Goal: Communication & Community: Participate in discussion

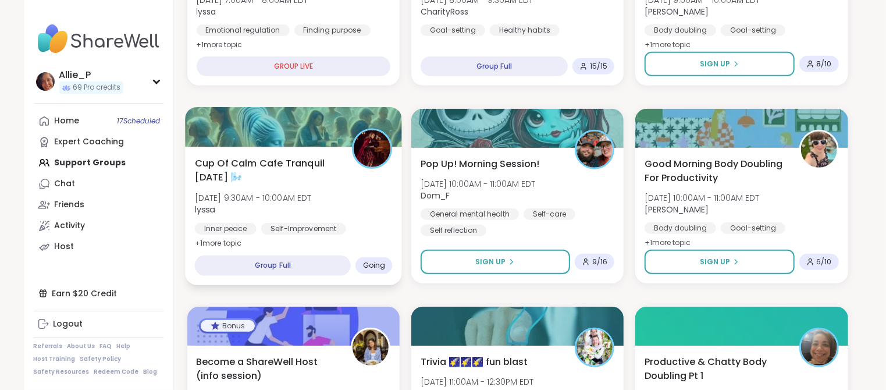
scroll to position [300, 0]
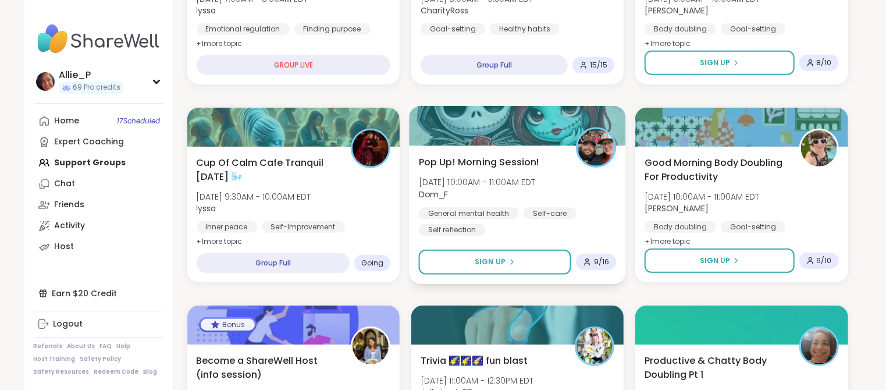
click at [480, 194] on span "Dom_F" at bounding box center [476, 194] width 117 height 12
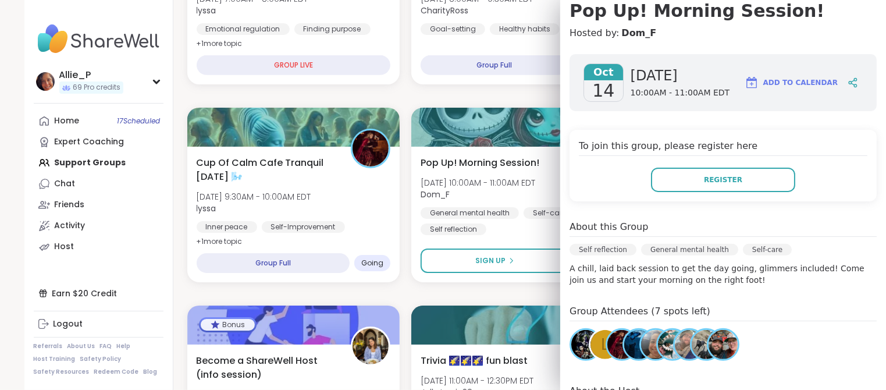
scroll to position [127, 0]
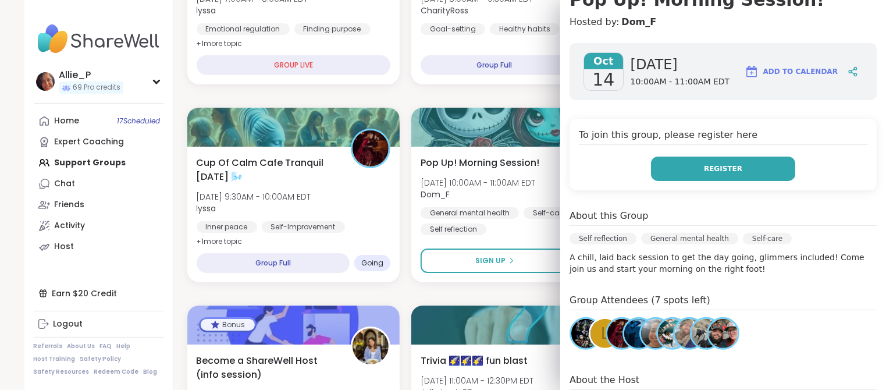
click at [733, 170] on span "Register" at bounding box center [723, 168] width 38 height 10
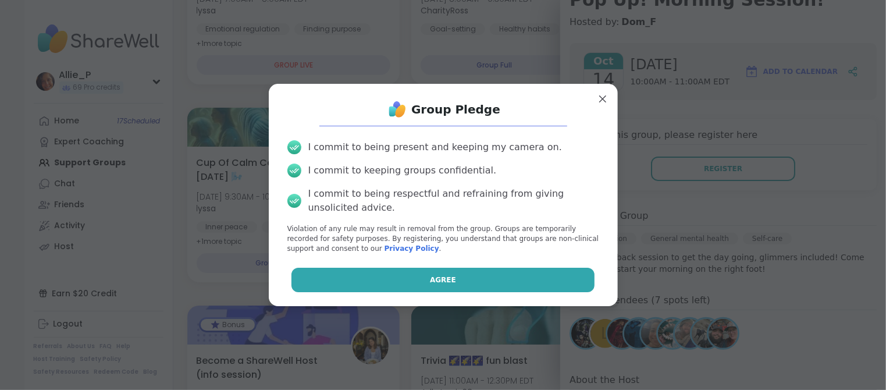
click at [452, 279] on span "Agree" at bounding box center [443, 279] width 26 height 10
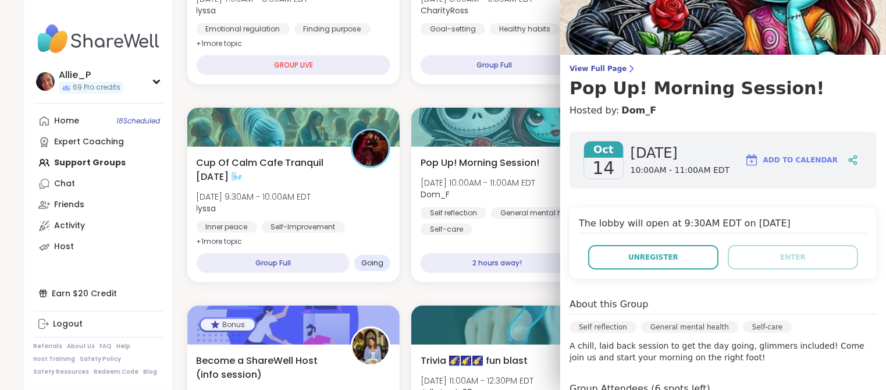
scroll to position [0, 0]
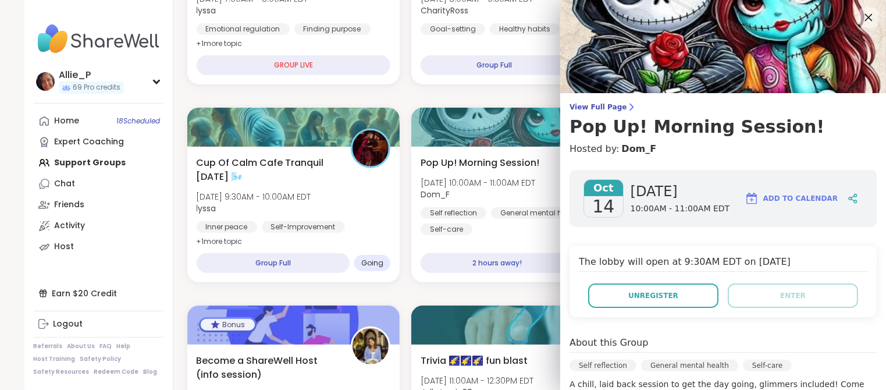
click at [868, 19] on icon at bounding box center [868, 17] width 15 height 15
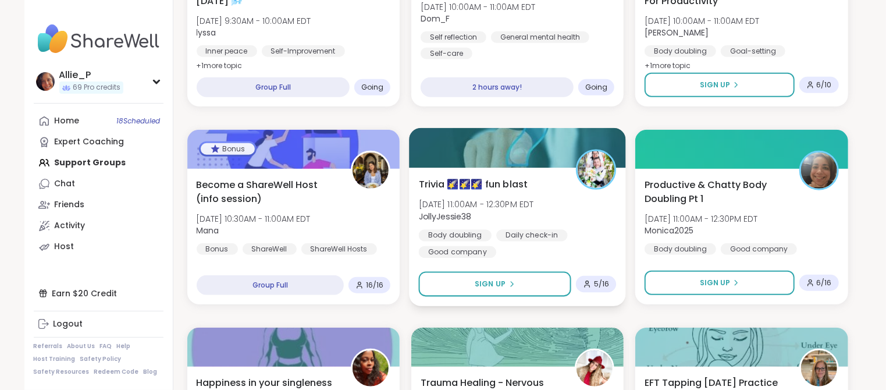
scroll to position [480, 0]
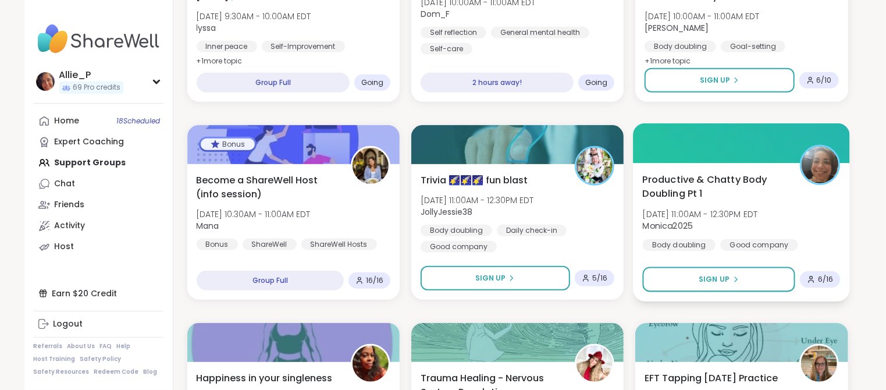
click at [678, 222] on b "Monica2025" at bounding box center [668, 226] width 50 height 12
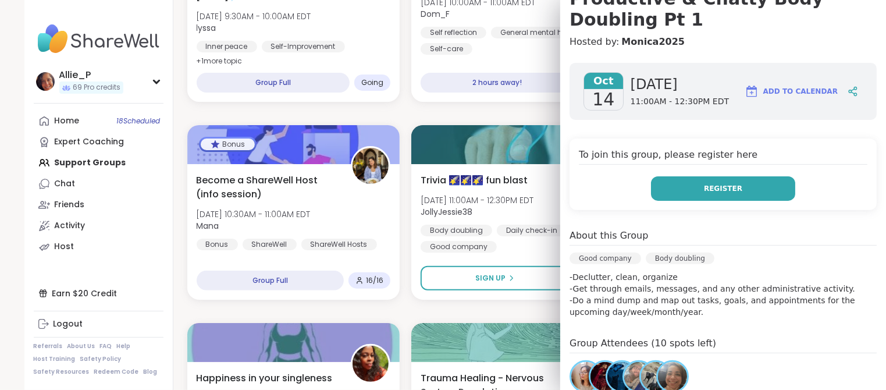
scroll to position [237, 0]
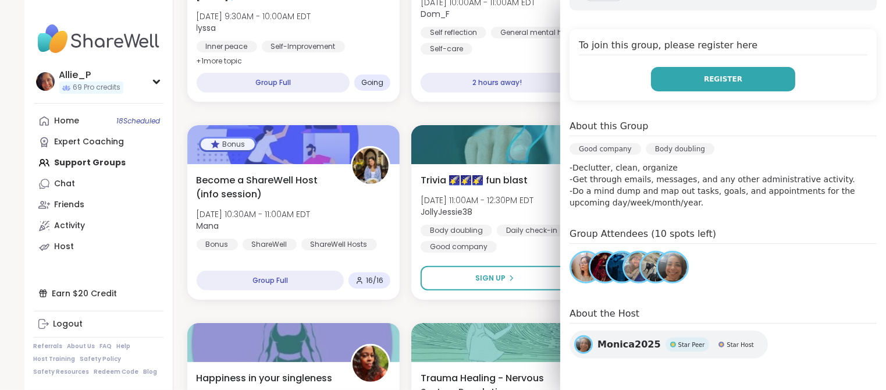
click at [718, 78] on span "Register" at bounding box center [723, 79] width 38 height 10
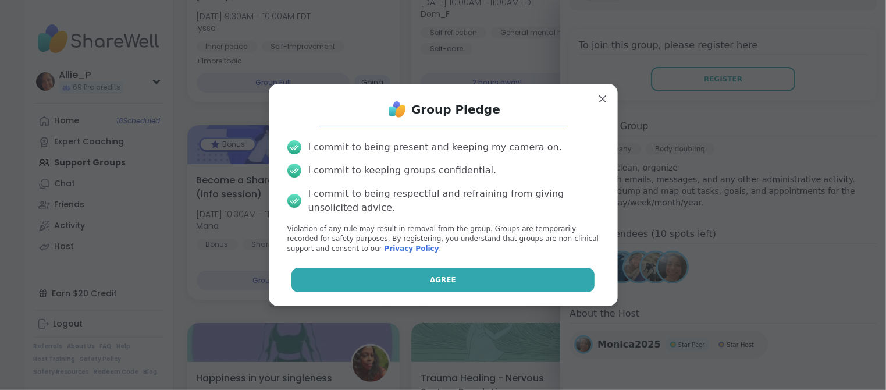
click at [470, 280] on button "Agree" at bounding box center [442, 279] width 303 height 24
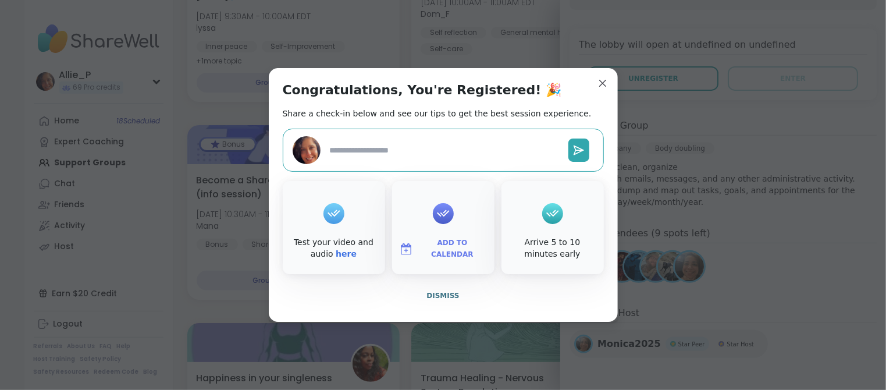
type textarea "*"
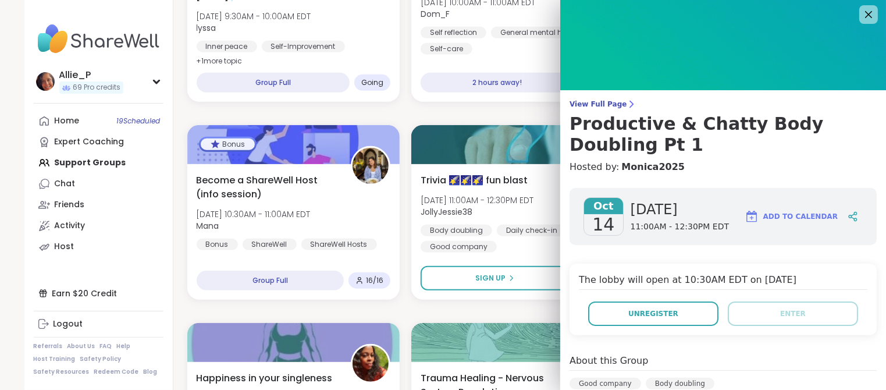
scroll to position [0, 0]
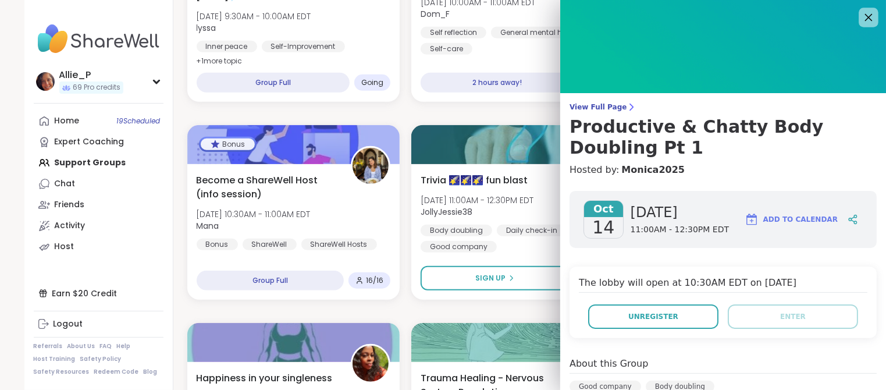
click at [865, 16] on icon at bounding box center [868, 17] width 15 height 15
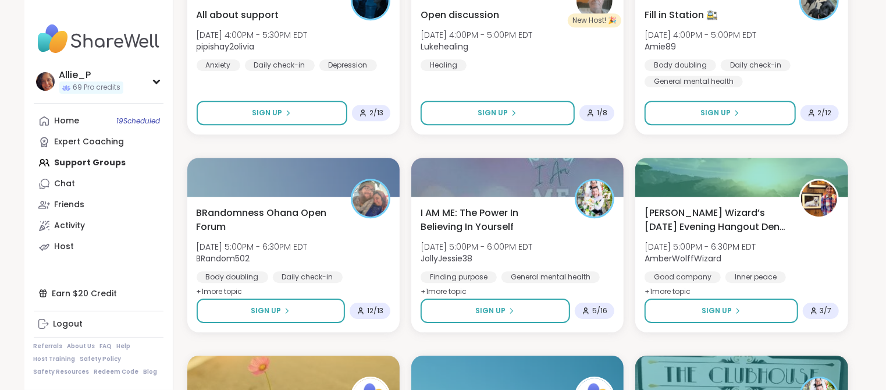
scroll to position [2053, 0]
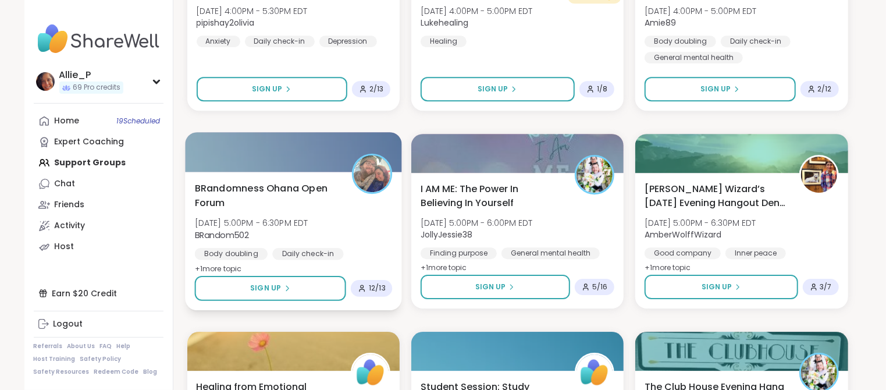
click at [225, 227] on span "[DATE] 5:00PM - 6:30PM EDT" at bounding box center [250, 223] width 113 height 12
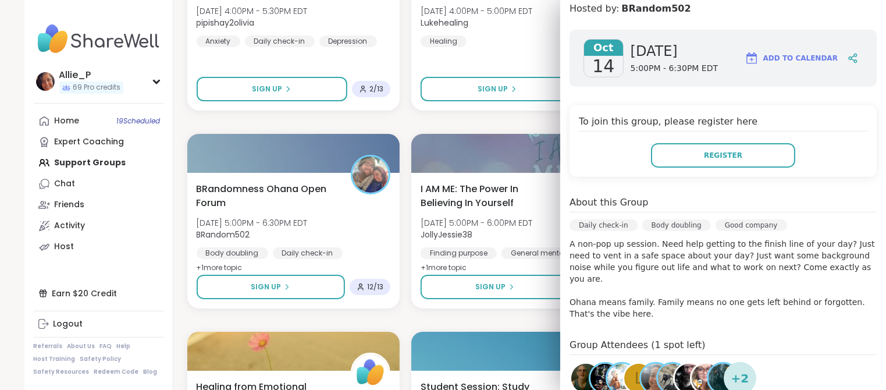
scroll to position [0, 0]
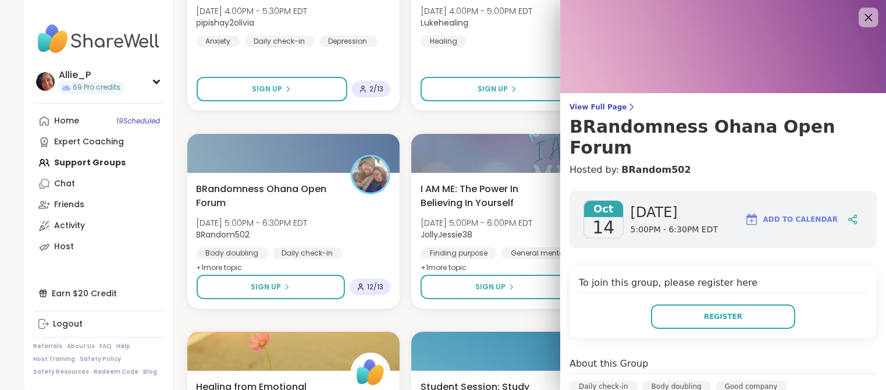
click at [867, 20] on icon at bounding box center [868, 17] width 15 height 15
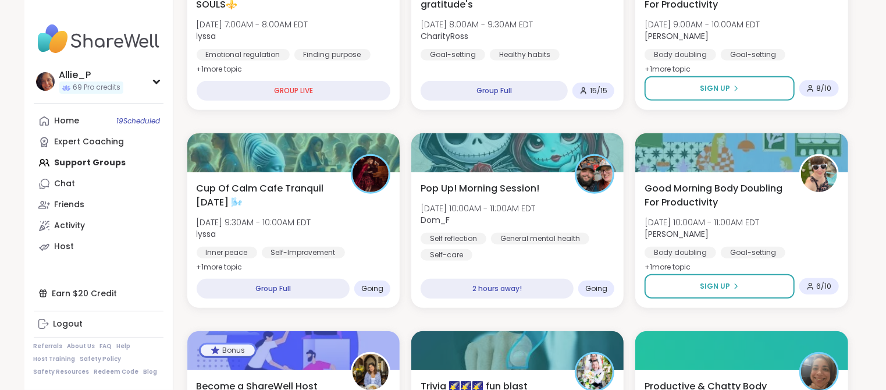
scroll to position [137, 0]
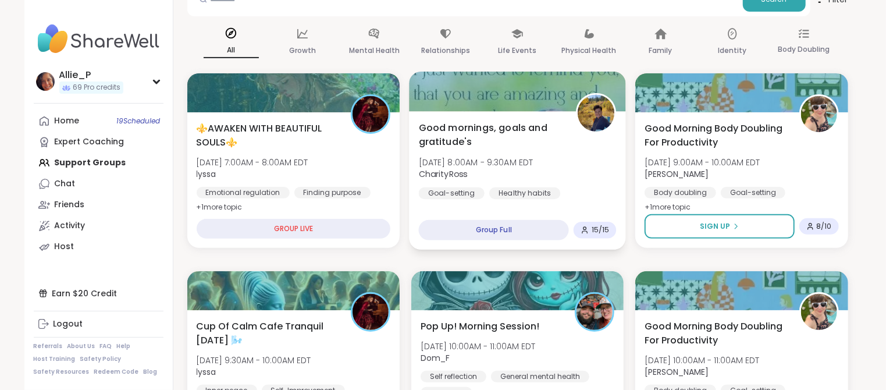
click at [468, 160] on span "[DATE] 8:00AM - 9:30AM EDT" at bounding box center [475, 162] width 115 height 12
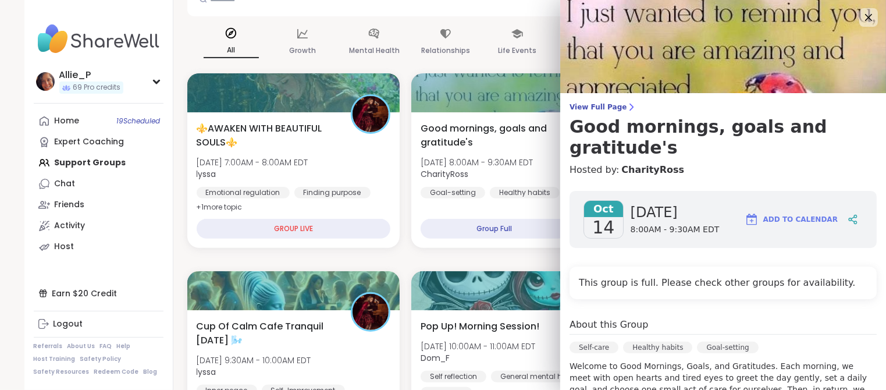
scroll to position [0, 0]
click at [873, 14] on icon at bounding box center [868, 17] width 15 height 15
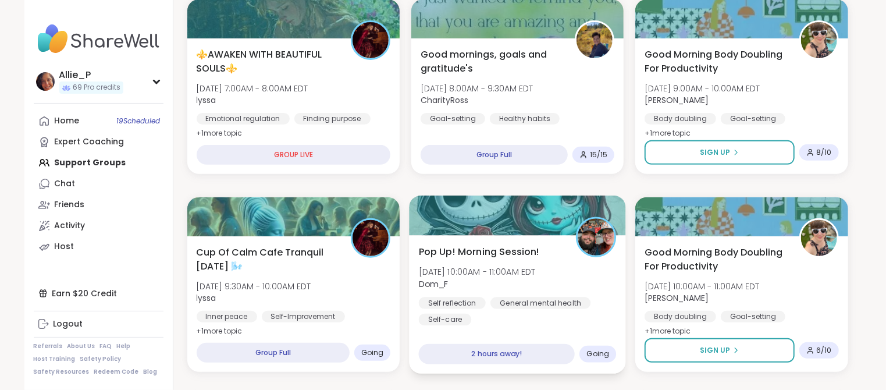
scroll to position [227, 0]
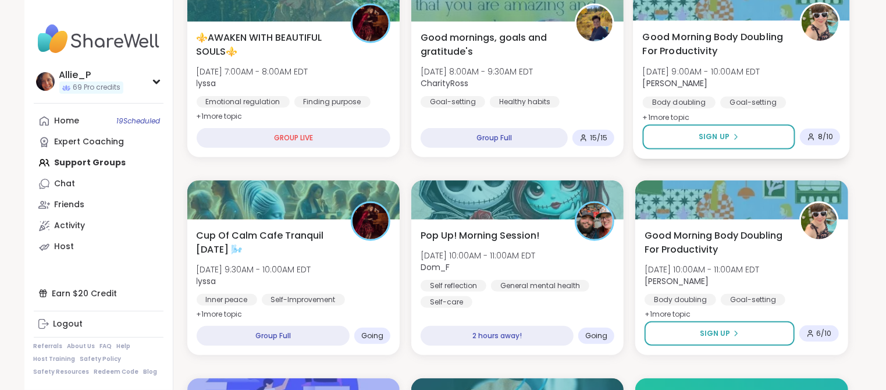
click at [704, 38] on span "Good Morning Body Doubling For Productivity" at bounding box center [715, 44] width 144 height 28
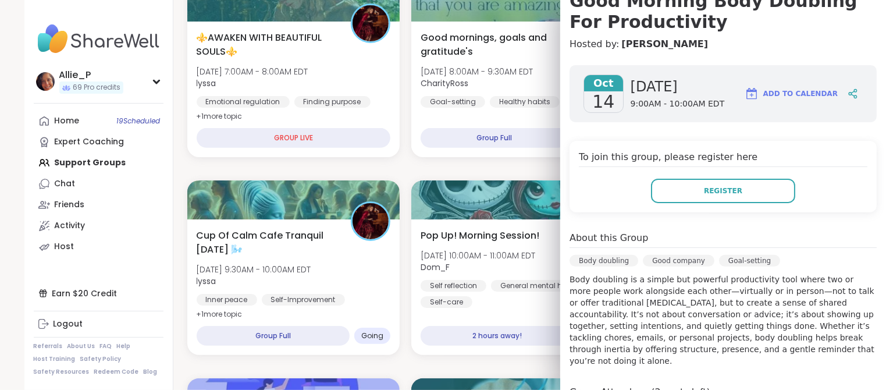
scroll to position [0, 0]
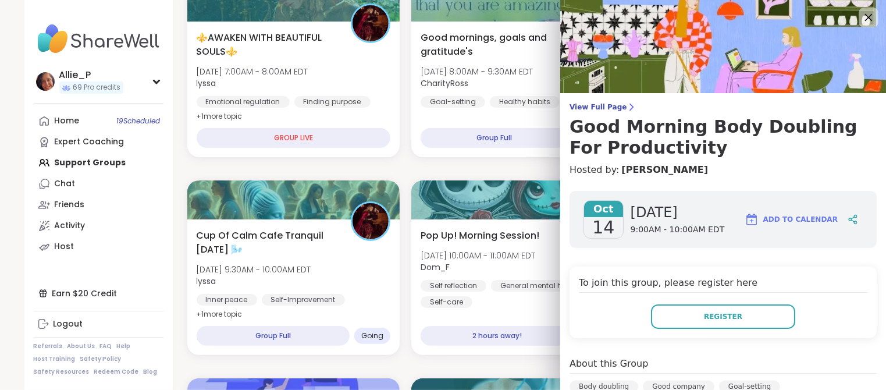
click at [866, 17] on icon at bounding box center [868, 17] width 15 height 15
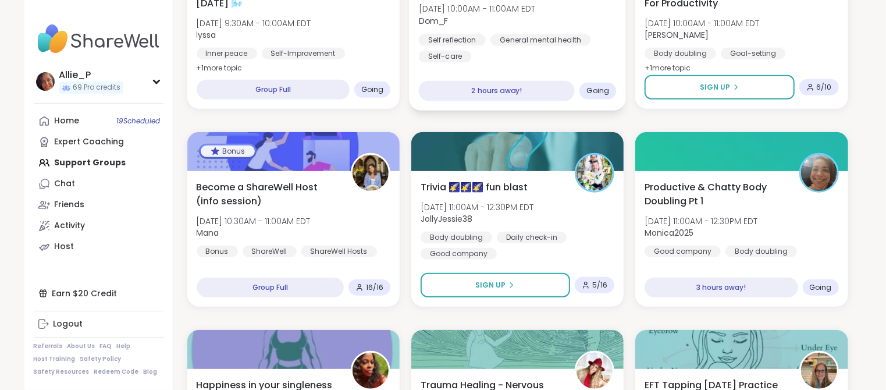
scroll to position [487, 0]
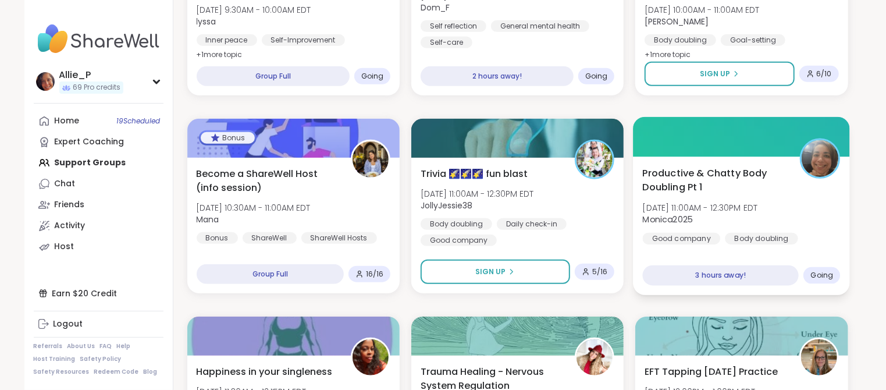
click at [659, 199] on div "Productive & Chatty Body Doubling Pt 1 Tue, Oct 14 | 11:00AM - 12:30PM EDT Moni…" at bounding box center [742, 205] width 198 height 78
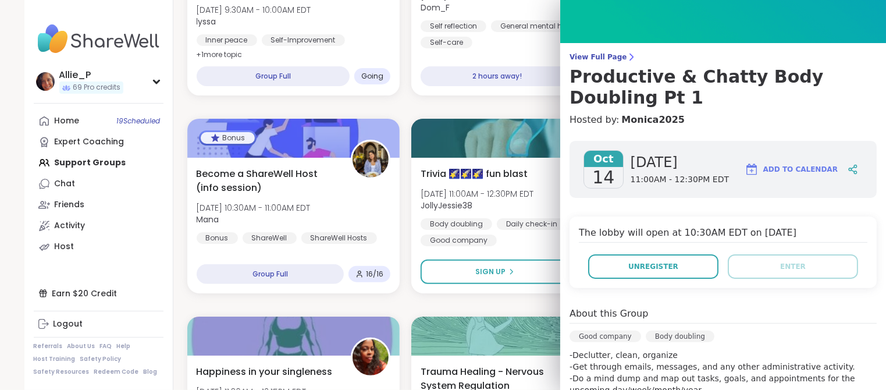
scroll to position [0, 0]
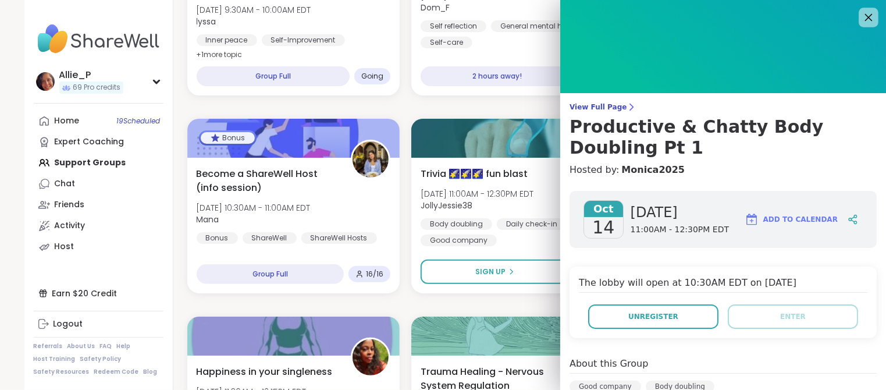
click at [865, 17] on icon at bounding box center [868, 17] width 15 height 15
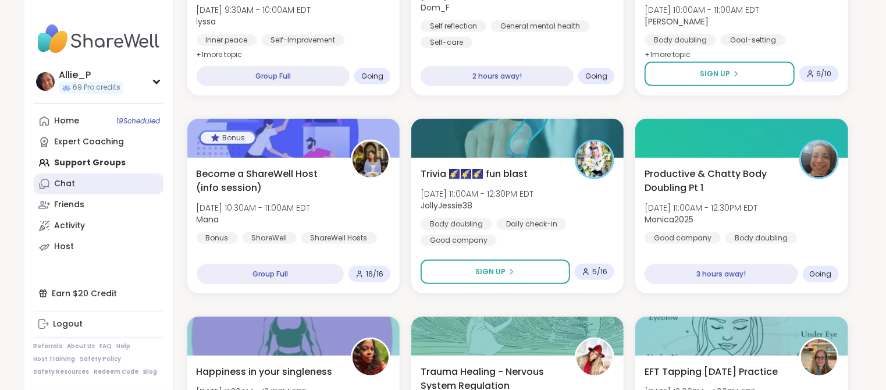
click at [66, 181] on div "Chat" at bounding box center [65, 184] width 21 height 12
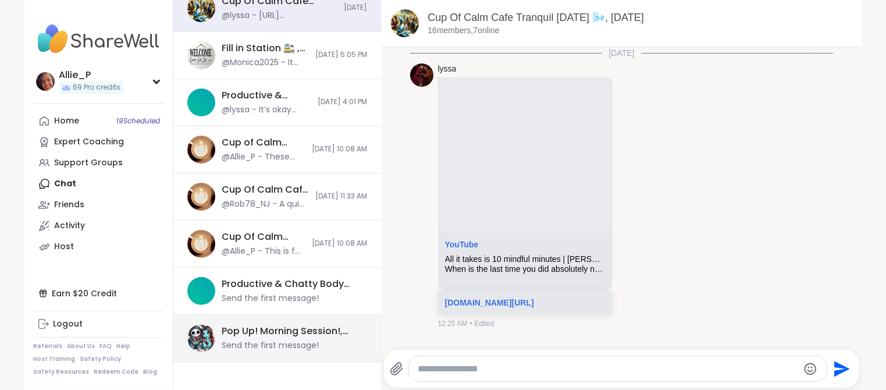
click at [278, 336] on div "Pop Up! Morning Session!, Oct 14" at bounding box center [291, 330] width 138 height 13
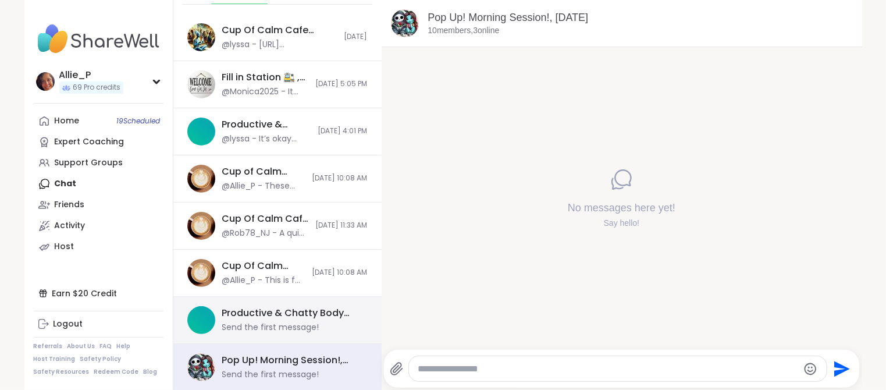
click at [260, 317] on div "Productive & Chatty Body Doubling Pt 1, Oct 14" at bounding box center [291, 312] width 138 height 13
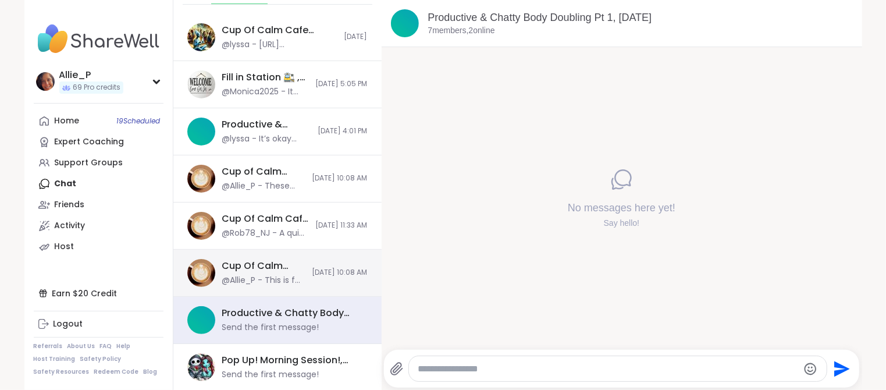
click at [280, 274] on div "@Allie_P - This is for tomorrow’s session. We are going to create our own affir…" at bounding box center [263, 280] width 83 height 12
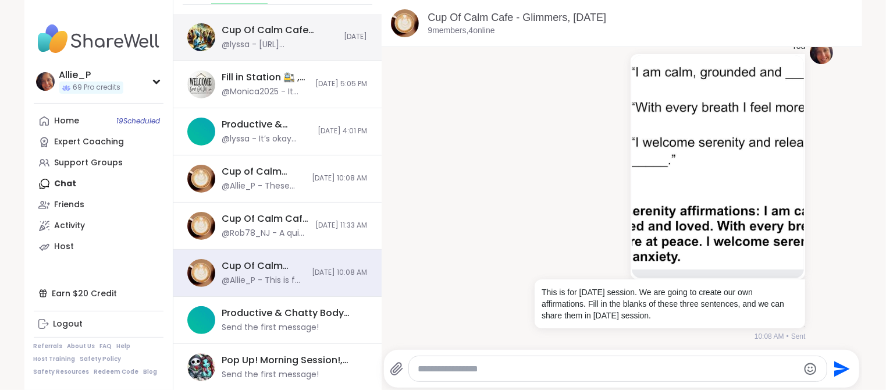
click at [270, 39] on div "@lyssa - https://m.youtube.com/watch?v=qzR62JJCMBQ&pp=ygUdc2hvcnQgdGVkIHRhbGsgb…" at bounding box center [279, 45] width 115 height 12
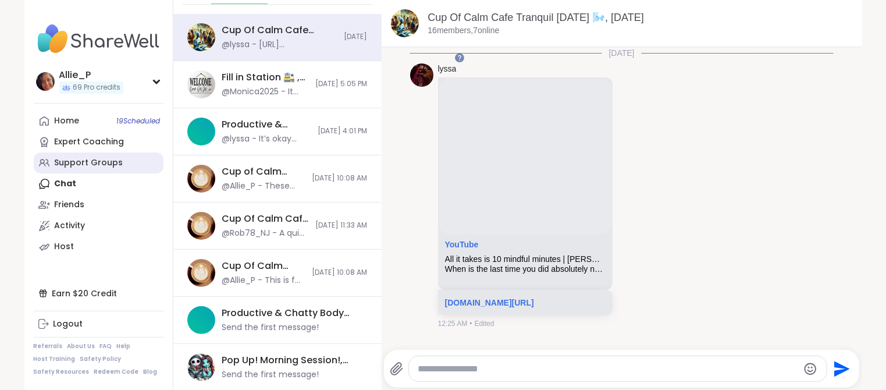
click at [75, 158] on div "Support Groups" at bounding box center [89, 163] width 69 height 12
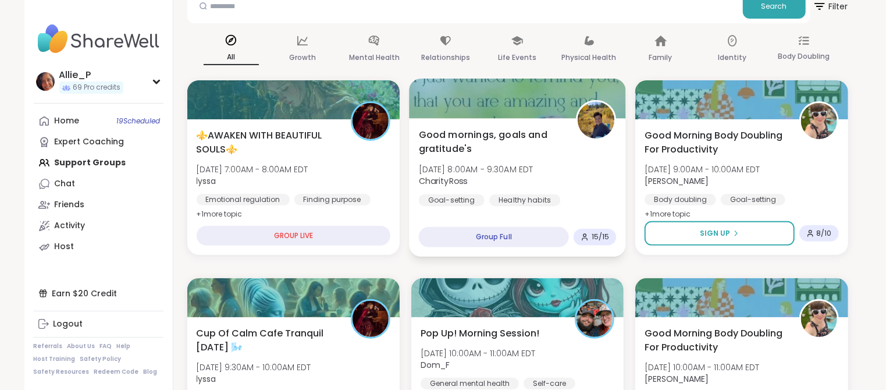
scroll to position [134, 0]
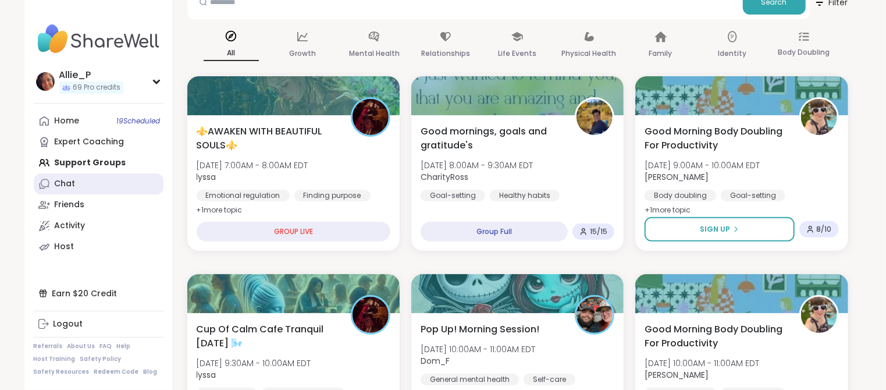
click at [77, 183] on link "Chat" at bounding box center [99, 183] width 130 height 21
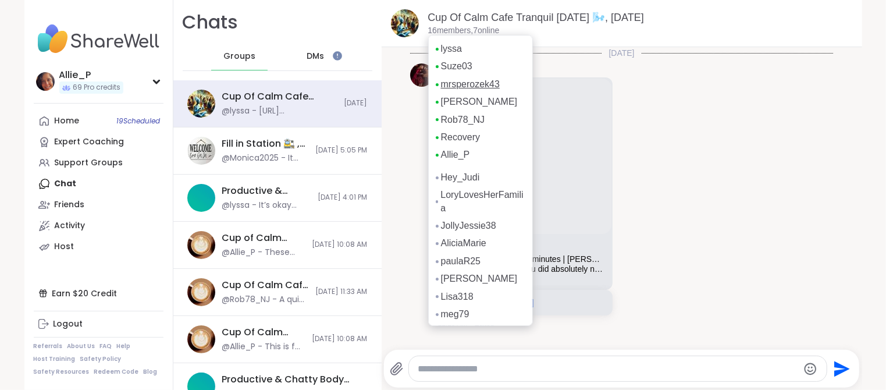
click at [463, 84] on link "mrsperozek43" at bounding box center [470, 84] width 59 height 13
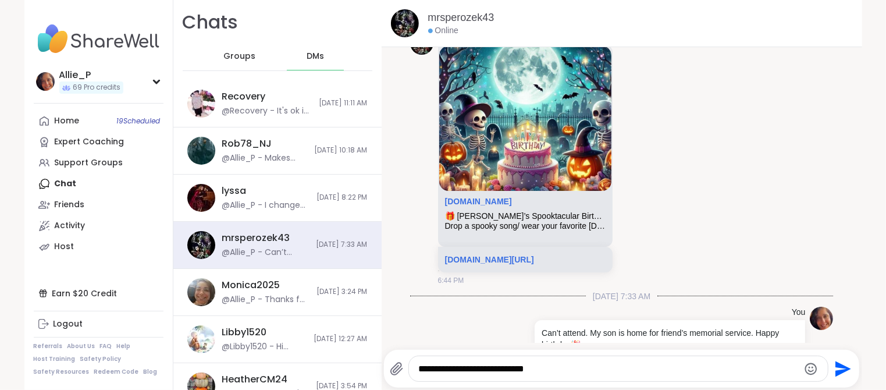
type textarea "**********"
click at [840, 370] on icon "Send" at bounding box center [843, 369] width 16 height 16
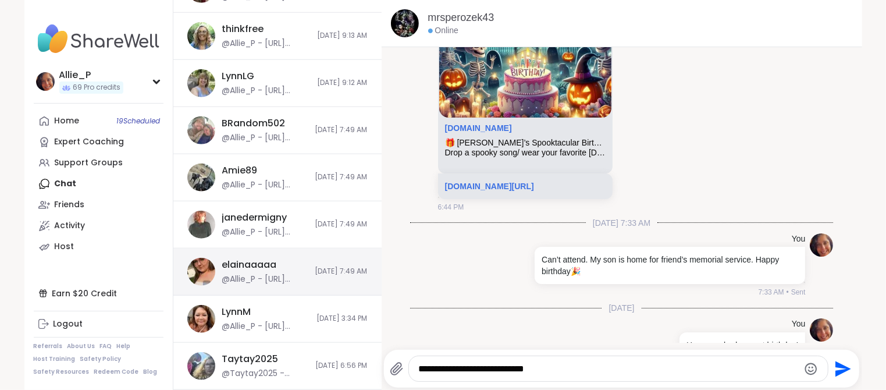
scroll to position [648, 0]
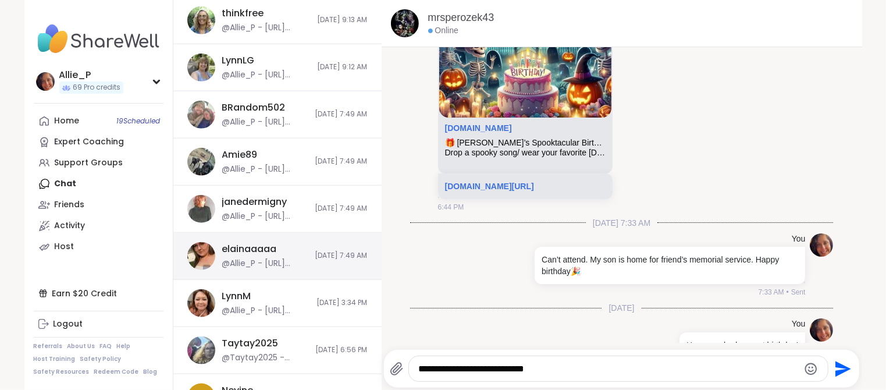
click at [234, 249] on div "elainaaaaa" at bounding box center [249, 248] width 55 height 13
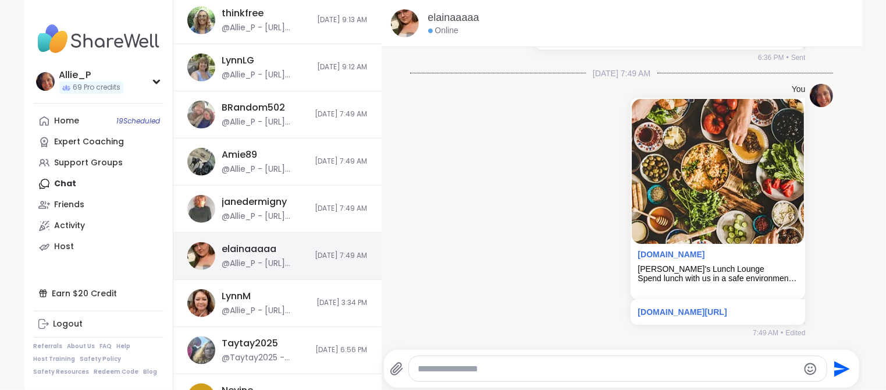
scroll to position [0, 0]
click at [446, 365] on textarea "Type your message" at bounding box center [608, 369] width 380 height 12
type textarea "**********"
click at [842, 370] on icon "Send" at bounding box center [843, 369] width 16 height 16
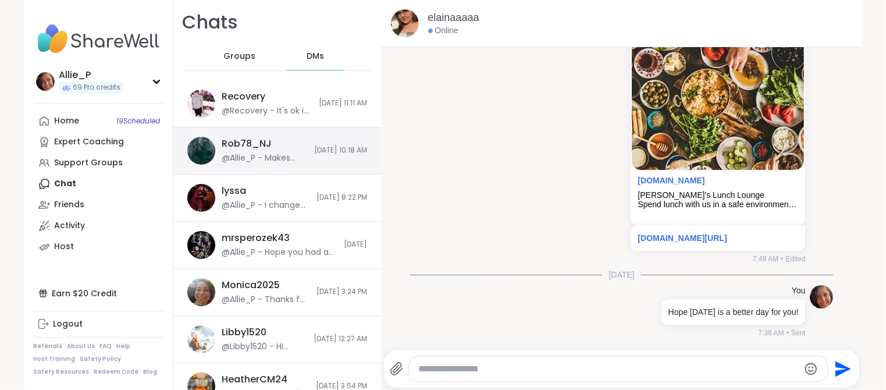
click at [280, 156] on div "@Allie_P - Makes sense." at bounding box center [264, 158] width 85 height 12
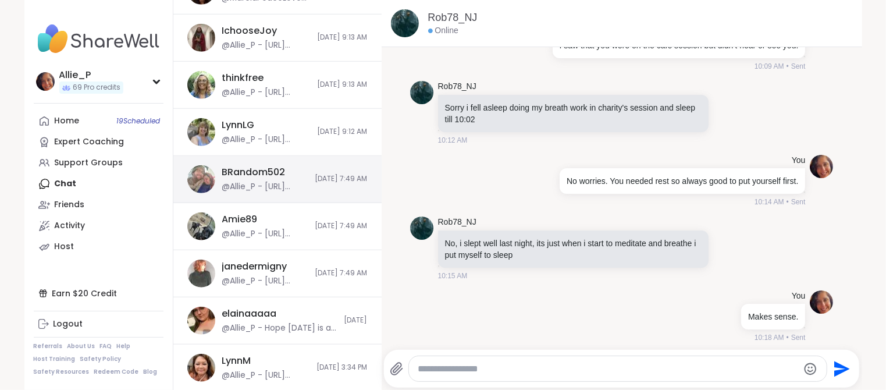
scroll to position [674, 0]
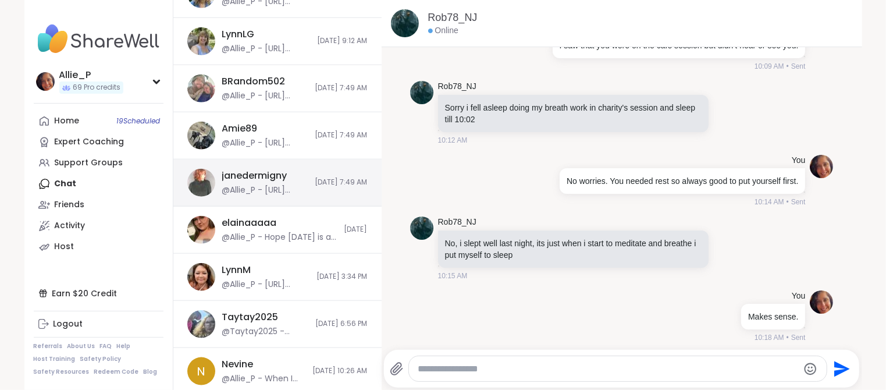
click at [289, 184] on div "@Allie_P - [URL][DOMAIN_NAME]" at bounding box center [265, 190] width 86 height 12
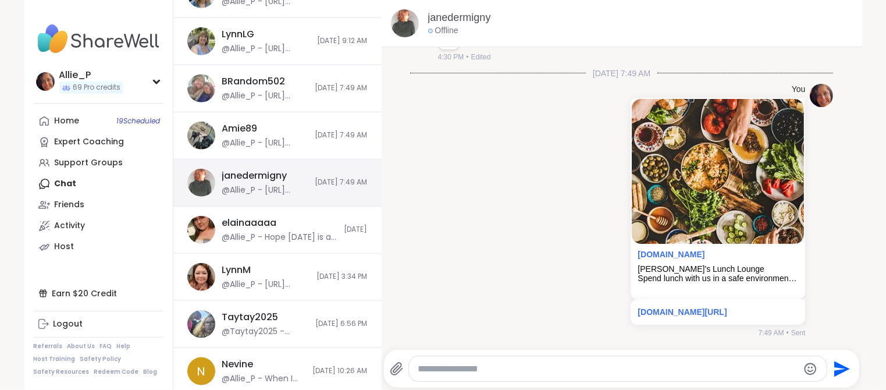
scroll to position [0, 0]
click at [462, 363] on textarea "Type your message" at bounding box center [608, 369] width 380 height 12
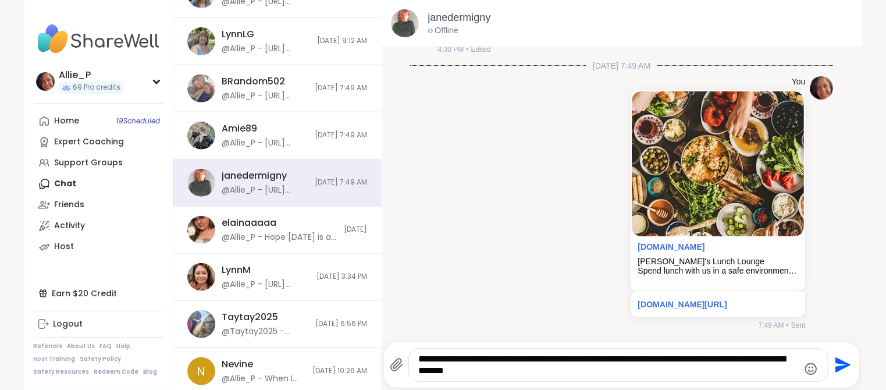
type textarea "**********"
click at [841, 362] on icon "Send" at bounding box center [843, 365] width 16 height 16
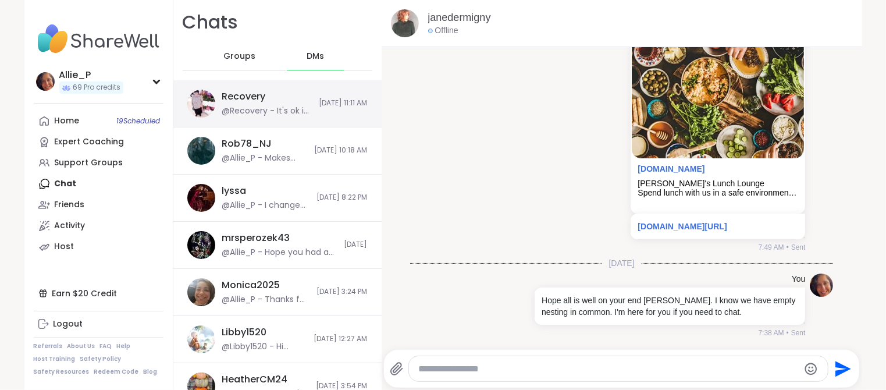
click at [256, 105] on div "@Recovery - It's ok if you do, we are here for you. Thanks. Loved the story you…" at bounding box center [267, 111] width 90 height 12
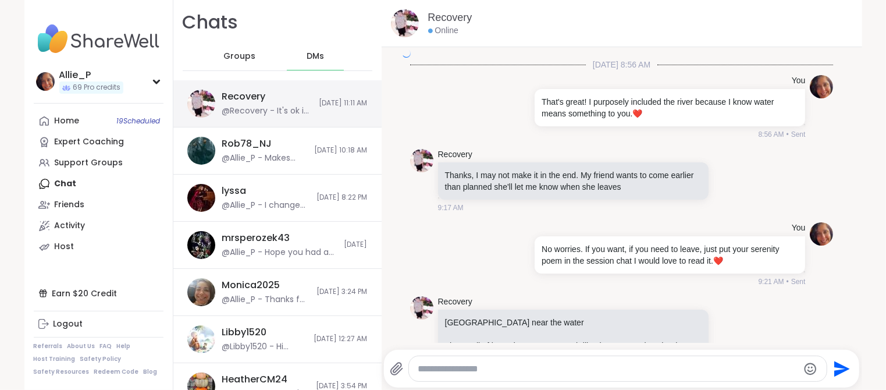
scroll to position [1624, 0]
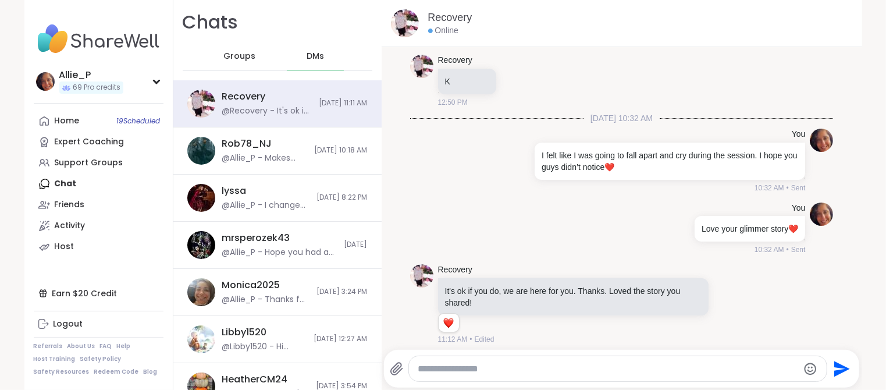
click at [469, 372] on textarea "Type your message" at bounding box center [608, 369] width 380 height 12
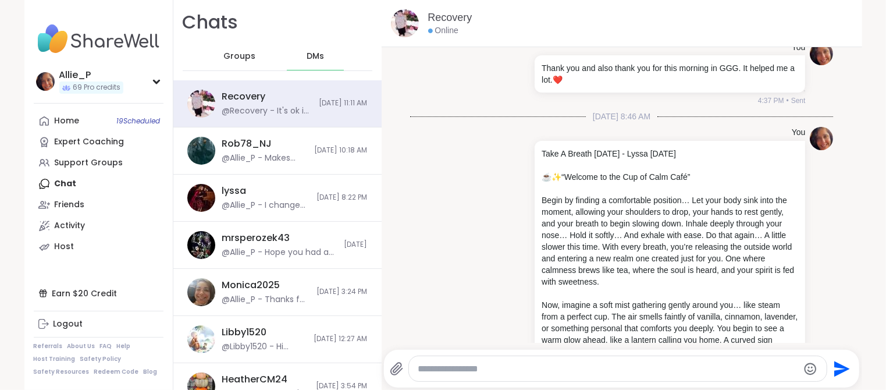
click at [450, 373] on textarea "Type your message" at bounding box center [608, 369] width 380 height 12
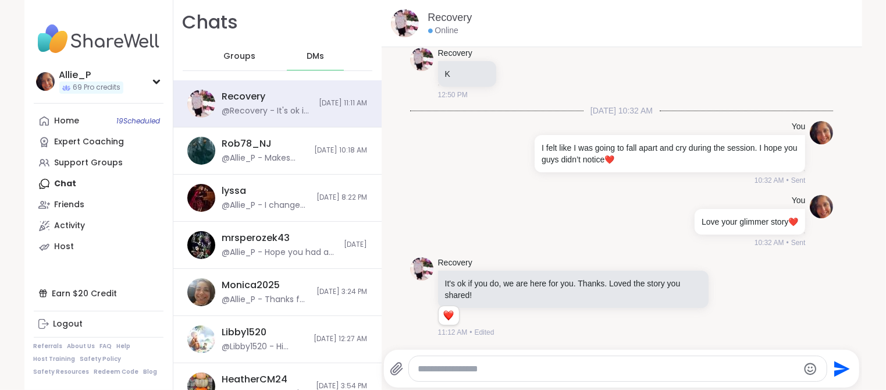
scroll to position [0, 0]
type textarea "**********"
click at [810, 367] on icon "Emoji picker" at bounding box center [811, 369] width 14 height 14
click at [597, 370] on textarea "**********" at bounding box center [608, 369] width 380 height 12
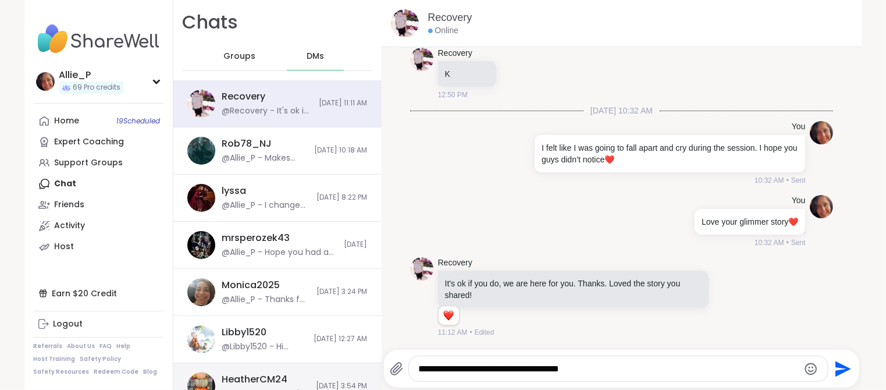
drag, startPoint x: 595, startPoint y: 370, endPoint x: 360, endPoint y: 366, distance: 234.9
click at [360, 366] on div "Chats Groups DMs Recovery @Recovery - It's ok if you do, we are here for you. T…" at bounding box center [517, 195] width 688 height 390
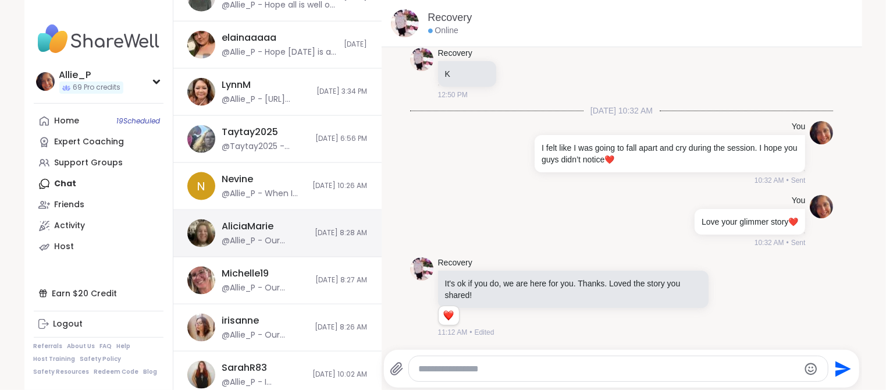
scroll to position [864, 0]
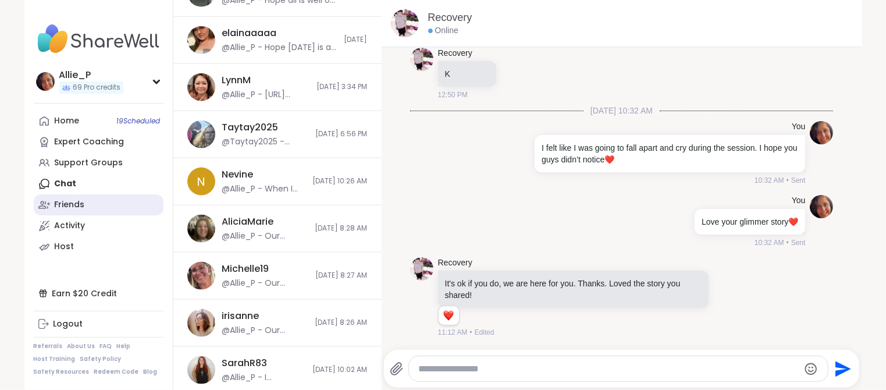
click at [74, 201] on div "Friends" at bounding box center [70, 205] width 30 height 12
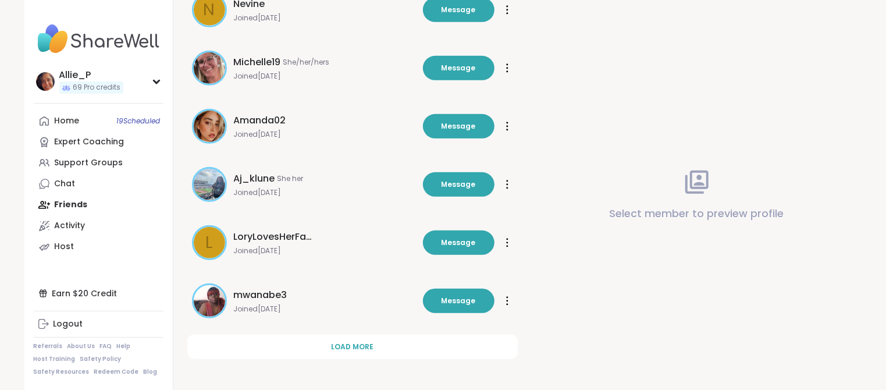
scroll to position [357, 0]
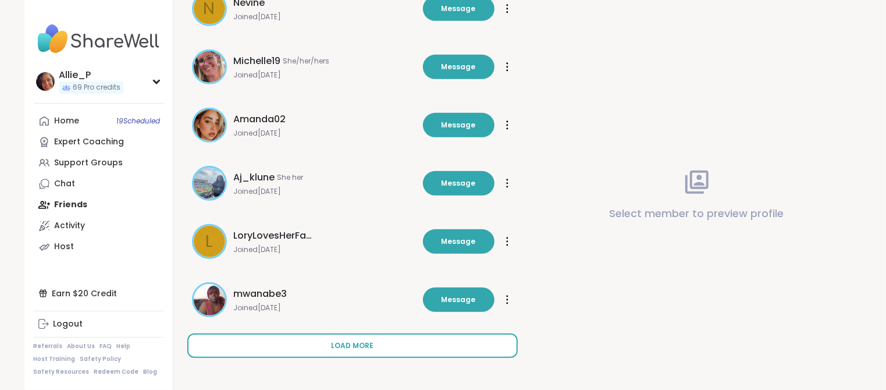
click at [352, 347] on span "Load more" at bounding box center [352, 345] width 42 height 10
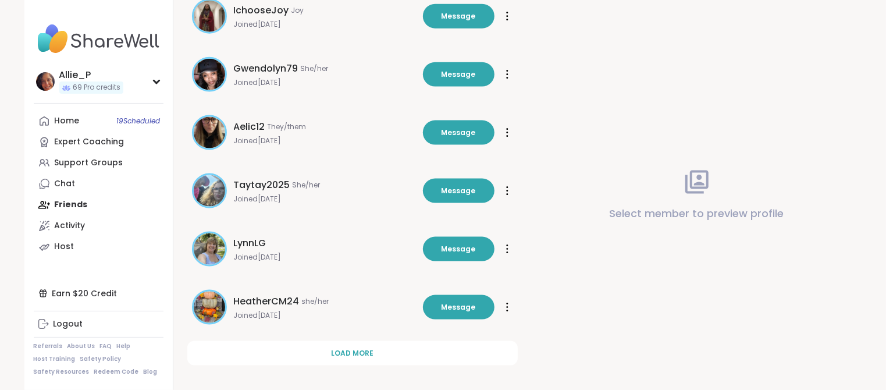
scroll to position [938, 0]
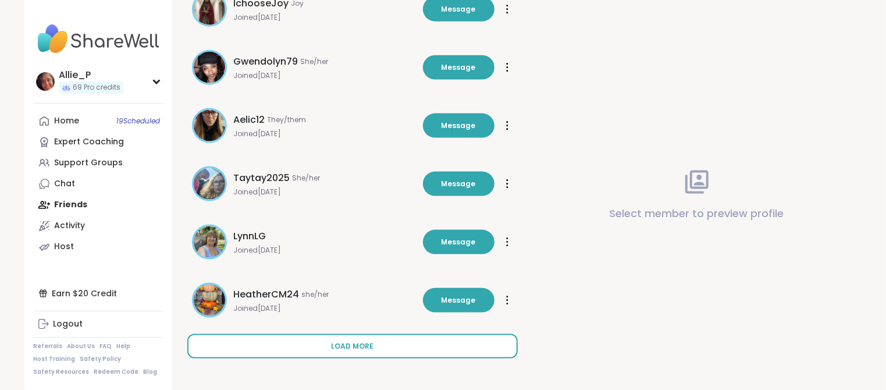
click at [359, 345] on span "Load more" at bounding box center [352, 346] width 42 height 10
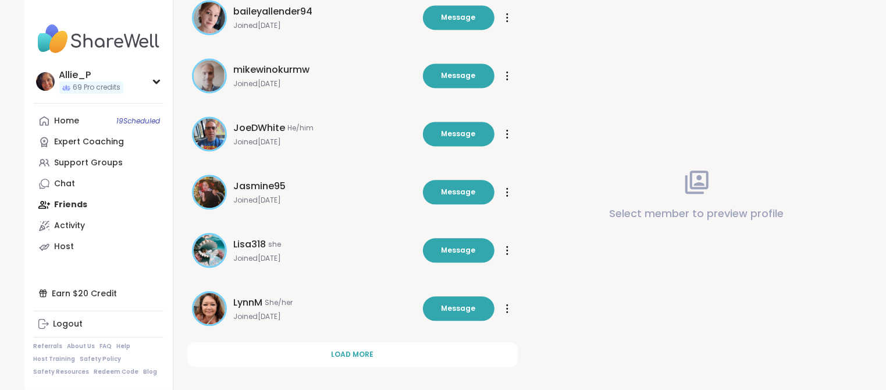
scroll to position [1519, 0]
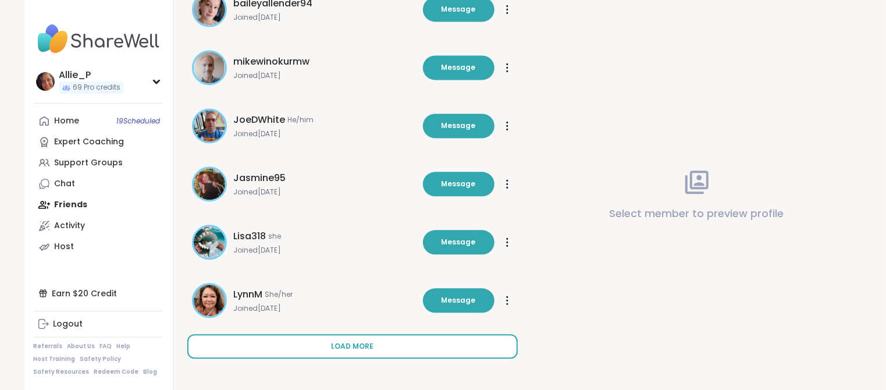
click at [359, 343] on span "Load more" at bounding box center [352, 346] width 42 height 10
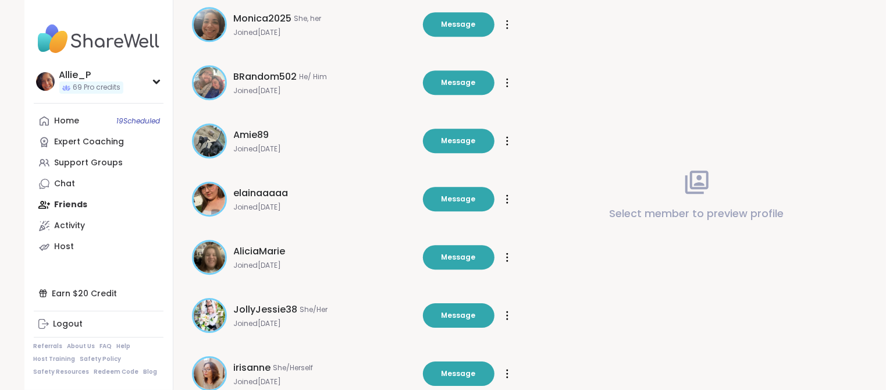
scroll to position [2101, 0]
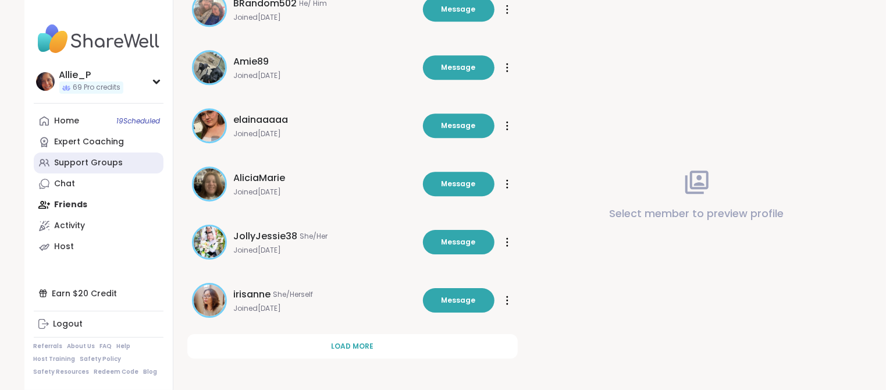
click at [76, 160] on div "Support Groups" at bounding box center [89, 163] width 69 height 12
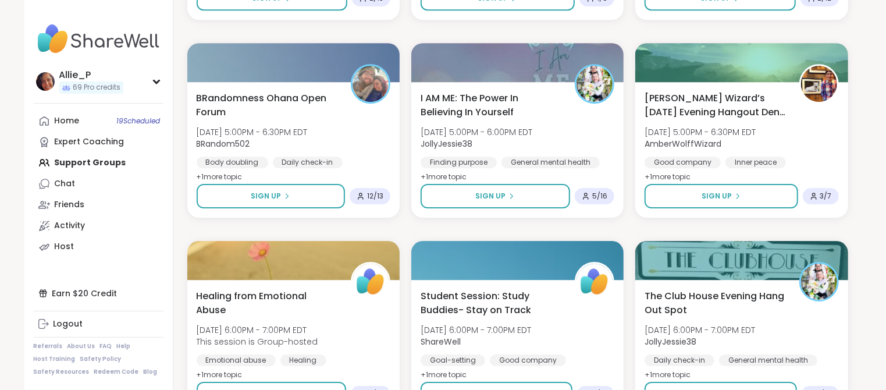
scroll to position [2217, 0]
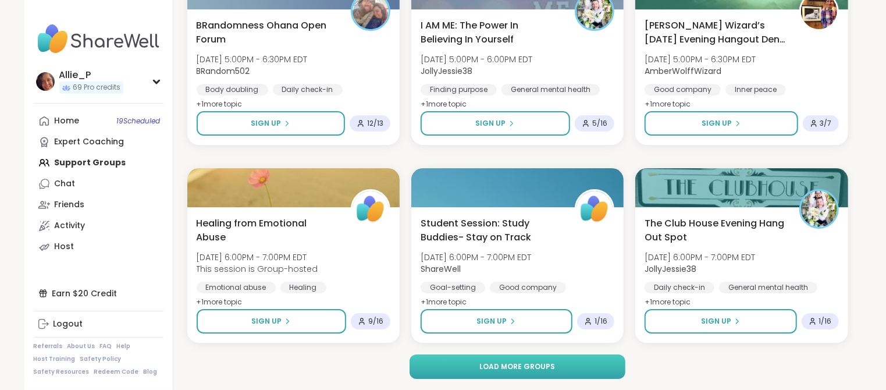
click at [524, 373] on button "Load more groups" at bounding box center [517, 366] width 216 height 24
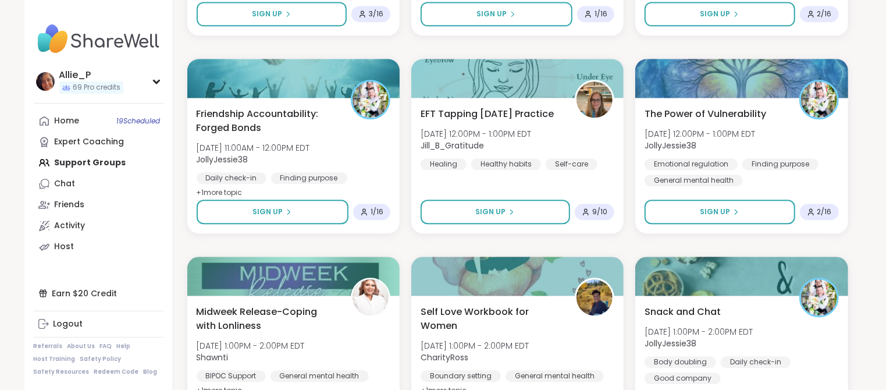
scroll to position [4588, 0]
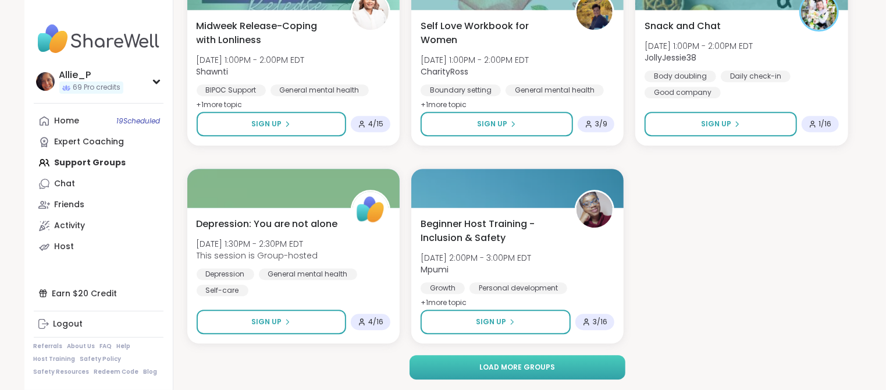
click at [534, 371] on button "Load more groups" at bounding box center [517, 367] width 216 height 24
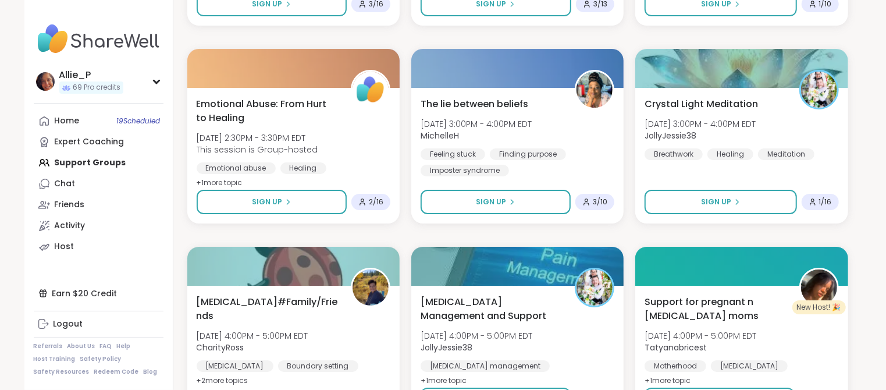
scroll to position [5097, 0]
